Goal: Task Accomplishment & Management: Manage account settings

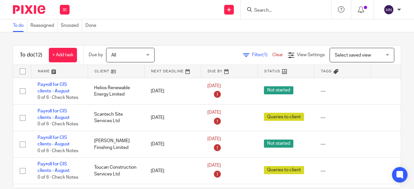
click at [258, 10] on input "Search" at bounding box center [283, 11] width 58 height 6
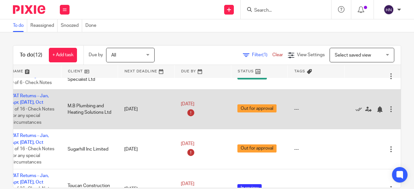
scroll to position [201, 41]
click at [356, 107] on icon at bounding box center [359, 109] width 6 height 6
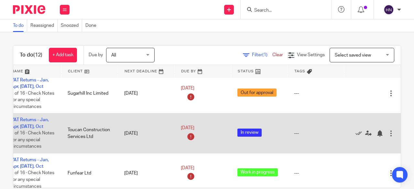
scroll to position [226, 41]
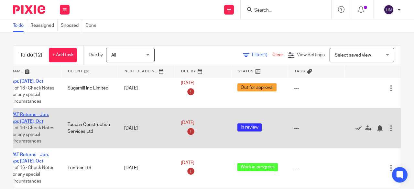
click at [27, 113] on link "VAT Returns - Jan, Apr, [DATE], Oct" at bounding box center [30, 118] width 38 height 11
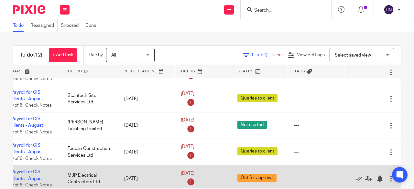
scroll to position [0, 41]
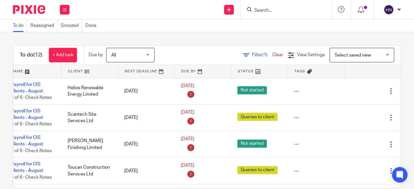
click at [249, 52] on div "Filter (1) Clear" at bounding box center [265, 55] width 45 height 7
click at [252, 55] on span "Filter (1)" at bounding box center [262, 55] width 20 height 5
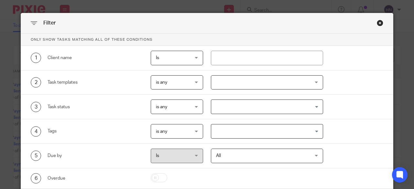
click at [240, 82] on div at bounding box center [267, 82] width 113 height 15
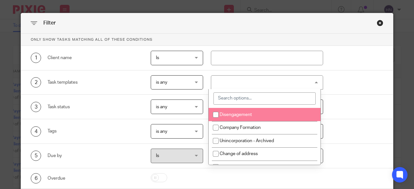
click at [250, 97] on input "search" at bounding box center [265, 99] width 102 height 12
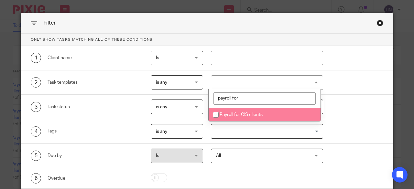
type input "payroll for"
click at [246, 114] on span "Payroll for CIS clients" at bounding box center [241, 115] width 43 height 5
checkbox input "true"
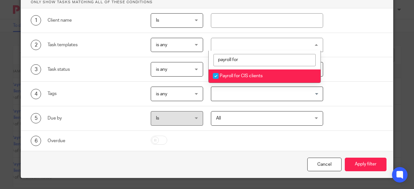
scroll to position [39, 0]
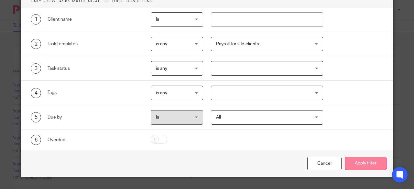
click at [365, 159] on button "Apply filter" at bounding box center [366, 164] width 42 height 14
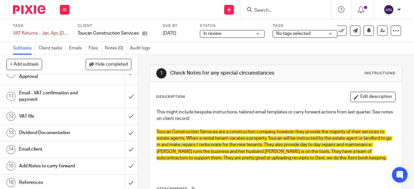
scroll to position [179, 0]
click at [31, 92] on h1 "Email - VAT confirmation and payment" at bounding box center [52, 96] width 66 height 17
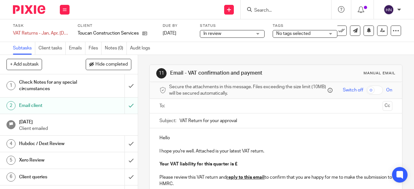
click at [177, 138] on p "Hello" at bounding box center [276, 138] width 233 height 6
click at [243, 168] on p "Your VAT liability for this quarter is £" at bounding box center [276, 164] width 233 height 6
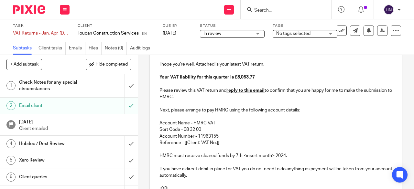
scroll to position [97, 0]
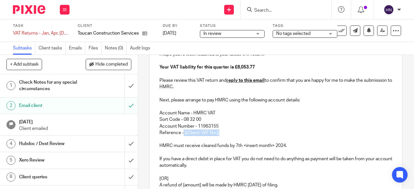
drag, startPoint x: 181, startPoint y: 134, endPoint x: 227, endPoint y: 137, distance: 46.0
click at [227, 136] on p "Reference - [[Client: VAT No.]]" at bounding box center [276, 133] width 233 height 6
click at [273, 148] on p "HMRC must receive cleared funds by 7th <insert month> 2024." at bounding box center [276, 146] width 233 height 6
click at [273, 145] on p "HMRC must receive cleared funds by 7th September 2024." at bounding box center [276, 146] width 233 height 6
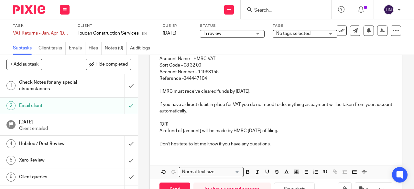
scroll to position [173, 0]
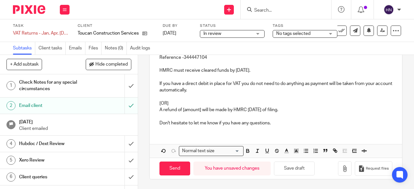
drag, startPoint x: 159, startPoint y: 101, endPoint x: 297, endPoint y: 112, distance: 139.0
click at [297, 112] on div "Hello Lizzie, I hope you're well. Attached is your latest VAT return. Your VAT …" at bounding box center [276, 43] width 252 height 175
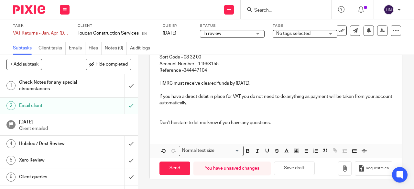
scroll to position [154, 0]
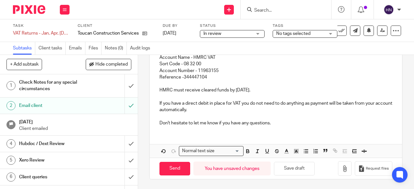
click at [276, 120] on p at bounding box center [276, 117] width 233 height 6
click at [275, 122] on p "Don't hesitate to let me know if you have any questions." at bounding box center [276, 123] width 233 height 6
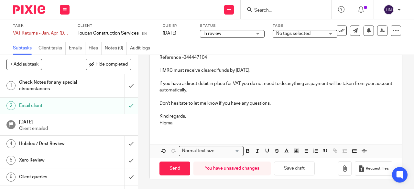
scroll to position [0, 0]
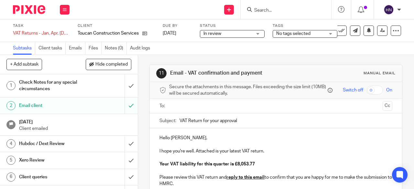
click at [183, 110] on input "text" at bounding box center [276, 106] width 209 height 7
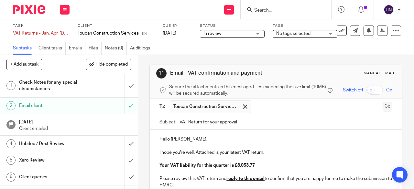
click at [383, 110] on button "Cc" at bounding box center [388, 107] width 10 height 10
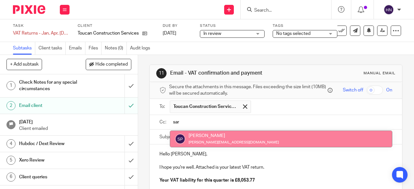
type input "sar"
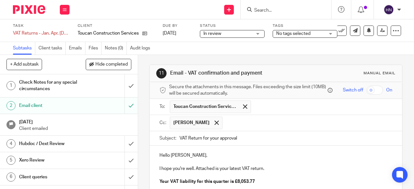
click at [231, 126] on input "text" at bounding box center [308, 123] width 164 height 13
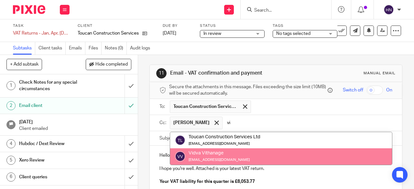
type input "vi"
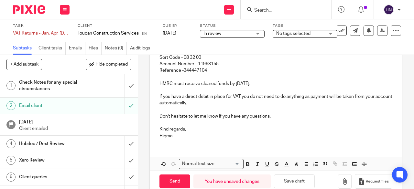
scroll to position [191, 0]
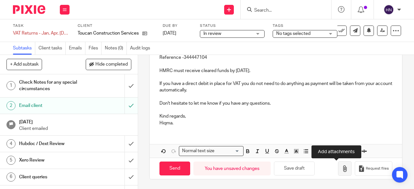
click at [342, 169] on icon "button" at bounding box center [345, 169] width 6 height 6
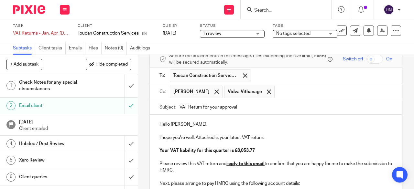
scroll to position [0, 0]
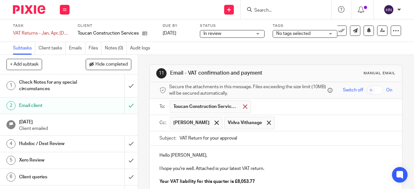
click at [244, 109] on span at bounding box center [245, 107] width 4 height 4
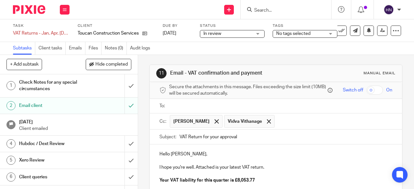
click at [204, 106] on input "text" at bounding box center [281, 106] width 218 height 7
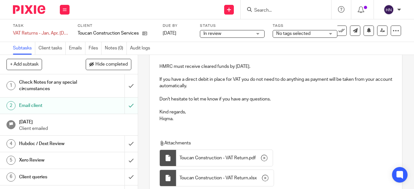
scroll to position [247, 0]
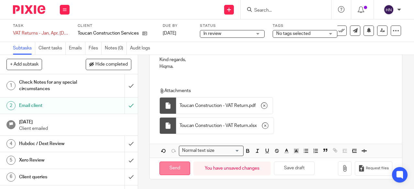
click at [172, 168] on input "Send" at bounding box center [175, 169] width 31 height 14
click at [260, 31] on div "In review In review" at bounding box center [232, 34] width 65 height 8
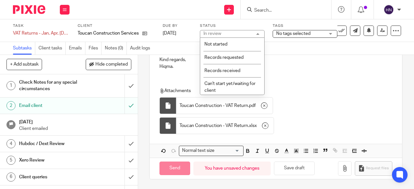
type input "Sent"
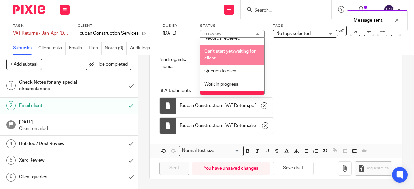
scroll to position [65, 0]
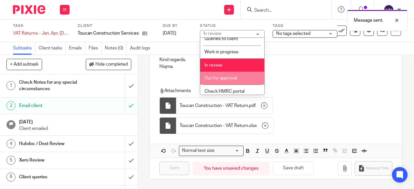
click at [236, 72] on li "Out for approval" at bounding box center [232, 78] width 64 height 13
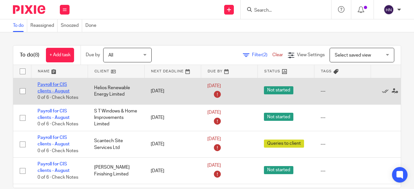
click at [50, 90] on link "Payroll for CIS clients - August" at bounding box center [54, 88] width 32 height 11
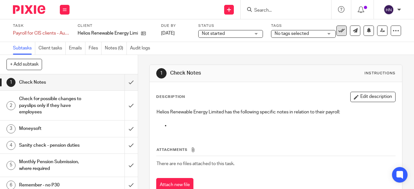
click at [339, 33] on icon at bounding box center [342, 31] width 6 height 6
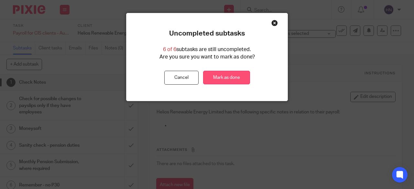
click at [220, 79] on link "Mark as done" at bounding box center [226, 78] width 47 height 14
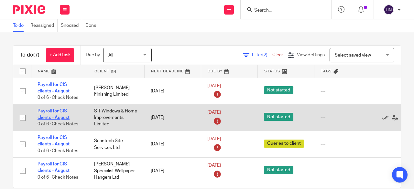
click at [56, 110] on link "Payroll for CIS clients - August" at bounding box center [54, 114] width 32 height 11
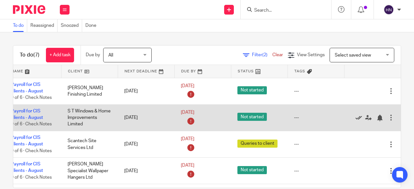
click at [356, 117] on icon at bounding box center [359, 118] width 6 height 6
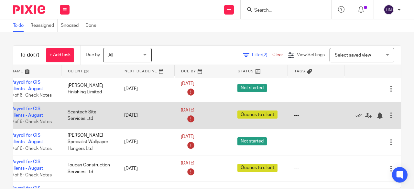
scroll to position [3, 41]
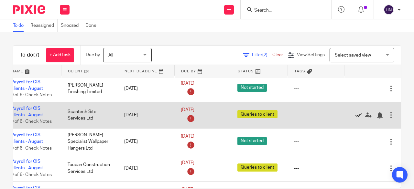
click at [356, 114] on icon at bounding box center [359, 115] width 6 height 6
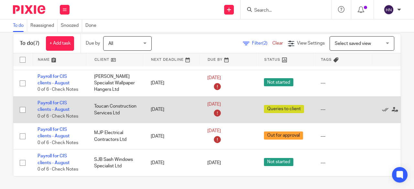
scroll to position [0, 0]
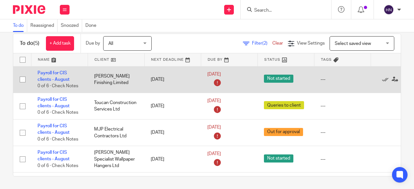
scroll to position [0, 41]
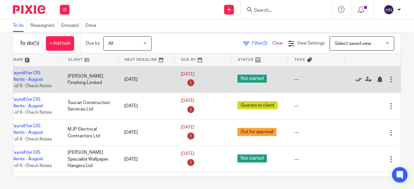
click at [356, 79] on icon at bounding box center [359, 79] width 6 height 6
